Goal: Transaction & Acquisition: Purchase product/service

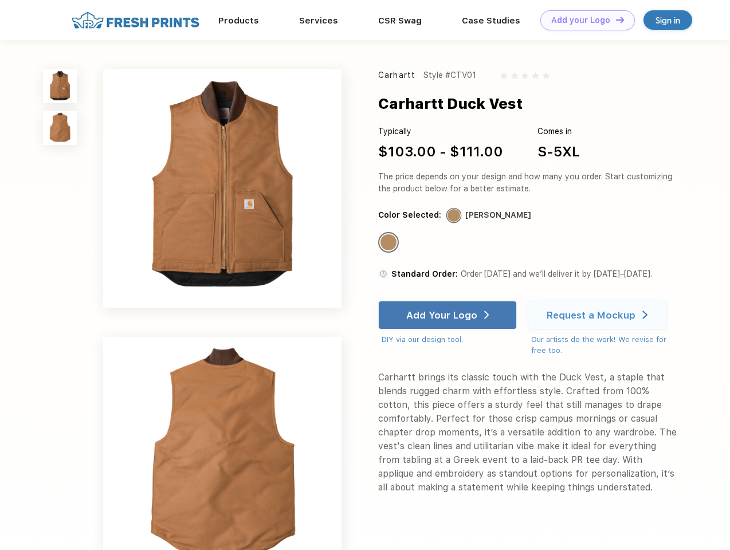
click at [583, 20] on link "Add your Logo Design Tool" at bounding box center [587, 20] width 95 height 20
click at [0, 0] on div "Design Tool" at bounding box center [0, 0] width 0 height 0
click at [615, 19] on link "Add your Logo Design Tool" at bounding box center [587, 20] width 95 height 20
click at [60, 86] on img at bounding box center [60, 86] width 34 height 34
click at [60, 128] on img at bounding box center [60, 128] width 34 height 34
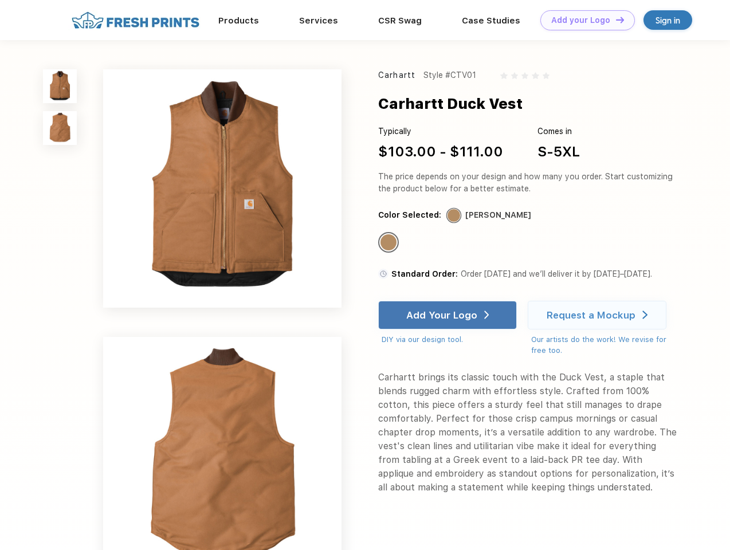
click at [390, 243] on div "Standard Color" at bounding box center [388, 242] width 16 height 16
click at [449, 315] on div "Add Your Logo" at bounding box center [441, 314] width 71 height 11
click at [599, 315] on div "Request a Mockup" at bounding box center [590, 314] width 89 height 11
